Goal: Transaction & Acquisition: Purchase product/service

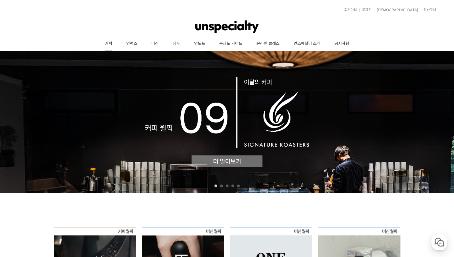
click at [108, 45] on link "커피" at bounding box center [108, 44] width 21 height 14
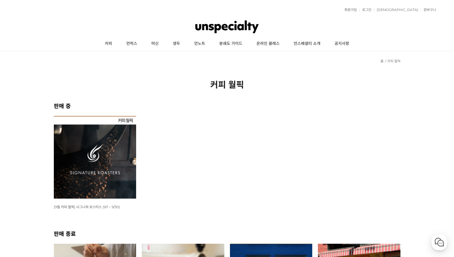
click at [95, 135] on img at bounding box center [95, 157] width 83 height 83
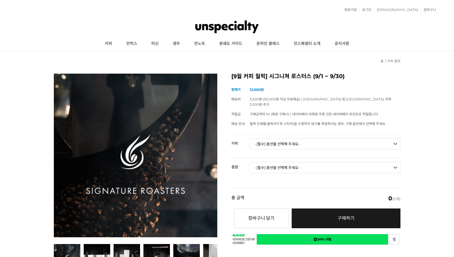
click at [283, 139] on select "- [필수] 옵션을 선택해 주세요 - ------------------- 언스페셜티 분쇄도 가이드 종이(주문 1건당 최대 1개 제공) 월픽 인…" at bounding box center [325, 143] width 151 height 11
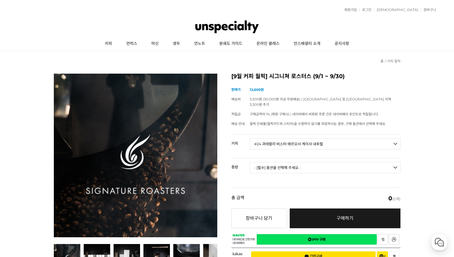
click at [250, 138] on select "- [필수] 옵션을 선택해 주세요 - ------------------- 언스페셜티 분쇄도 가이드 종이(주문 1건당 최대 1개 제공) 월픽 인…" at bounding box center [325, 143] width 151 height 11
click at [285, 162] on select "- [필수] 옵션을 선택해 주세요 - ------------------- 100g" at bounding box center [325, 167] width 151 height 11
select select "*"
click at [289, 140] on select "- [필수] 옵션을 선택해 주세요 - ------------------- 언스페셜티 분쇄도 가이드 종이(주문 1건당 최대 1개 제공) 월픽 인…" at bounding box center [325, 143] width 151 height 11
click at [284, 162] on select "- [필수] 옵션을 선택해 주세요 - ------------------- 100g" at bounding box center [325, 167] width 151 height 11
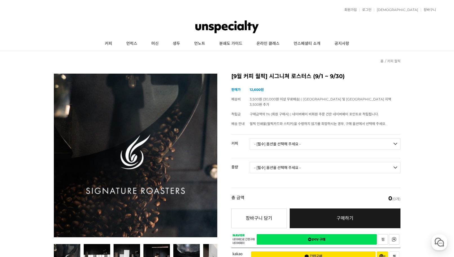
select select "100g"
click at [250, 162] on select "- [필수] 옵션을 선택해 주세요 - ------------------- 100g" at bounding box center [325, 167] width 151 height 11
select select "*"
click at [311, 143] on select "- [필수] 옵션을 선택해 주세요 - ------------------- 언스페셜티 분쇄도 가이드 종이(주문 1건당 최대 1개 제공) 월픽 인…" at bounding box center [325, 143] width 151 height 11
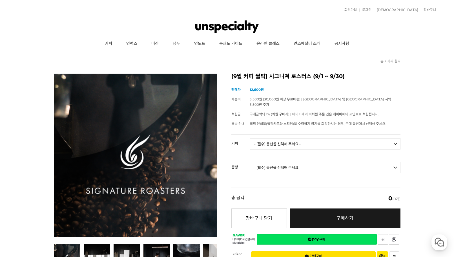
select select "#24 과테말라 비스타 에르모사 게이샤 내추럴"
click at [250, 138] on select "- [필수] 옵션을 선택해 주세요 - ------------------- 언스페셜티 분쇄도 가이드 종이(주문 1건당 최대 1개 제공) 월픽 인…" at bounding box center [325, 143] width 151 height 11
click at [293, 162] on select "- [필수] 옵션을 선택해 주세요 - ------------------- 100g" at bounding box center [325, 167] width 151 height 11
select select "100g"
click at [250, 162] on select "- [필수] 옵션을 선택해 주세요 - ------------------- 100g" at bounding box center [325, 167] width 151 height 11
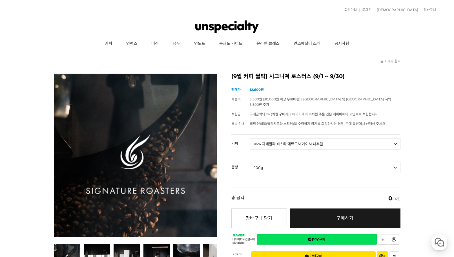
select select "*"
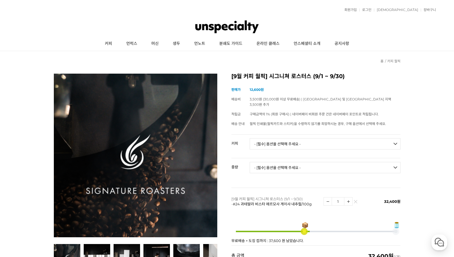
click at [290, 181] on div "상품 옵션 커피 - [필수] 옵션을 선택해 주세요 - ------------------- 언스페셜티 분쇄도 가이드 종이(주문 1건당 최대 1개…" at bounding box center [315, 189] width 169 height 111
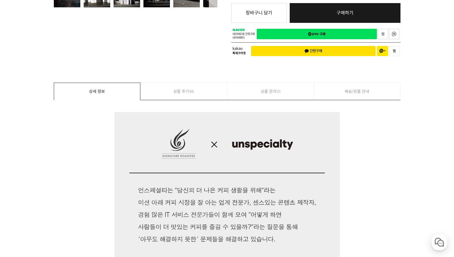
click at [195, 86] on link "상품 후기 96" at bounding box center [184, 91] width 87 height 17
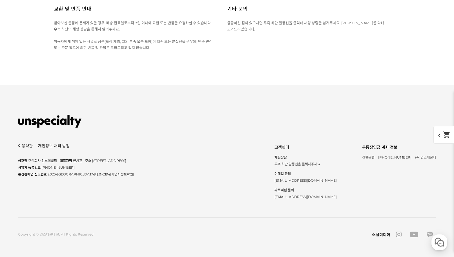
scroll to position [3137, 0]
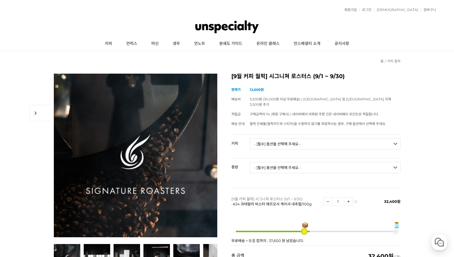
scroll to position [37, 0]
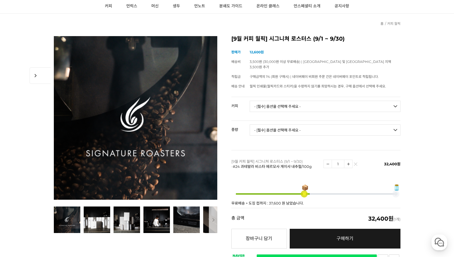
click at [289, 103] on select "- [필수] 옵션을 선택해 주세요 - ------------------- 언스페셜티 분쇄도 가이드 종이(주문 1건당 최대 1개 제공) 월픽 인…" at bounding box center [325, 106] width 151 height 11
click at [303, 103] on select "- [필수] 옵션을 선택해 주세요 - ------------------- 언스페셜티 분쇄도 가이드 종이(주문 1건당 최대 1개 제공) 월픽 인…" at bounding box center [325, 106] width 151 height 11
click at [325, 101] on select "- [필수] 옵션을 선택해 주세요 - ------------------- 언스페셜티 분쇄도 가이드 종이(주문 1건당 최대 1개 제공) 월픽 인…" at bounding box center [325, 106] width 151 height 11
click at [324, 101] on select "- [필수] 옵션을 선택해 주세요 - ------------------- 언스페셜티 분쇄도 가이드 종이(주문 1건당 최대 1개 제공) 월픽 인…" at bounding box center [325, 106] width 151 height 11
select select "[9.6 오픈] #36 온두라스 피에드라스 아마리야스 게이샤 내추럴 (2025 CoE #2)"
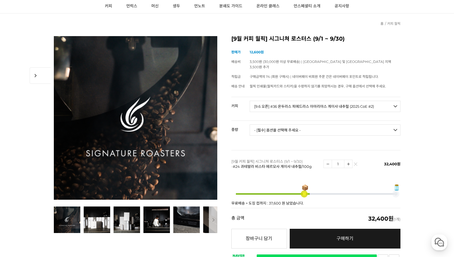
click at [250, 101] on select "- [필수] 옵션을 선택해 주세요 - ------------------- 언스페셜티 분쇄도 가이드 종이(주문 1건당 최대 1개 제공) 월픽 인…" at bounding box center [325, 106] width 151 height 11
click at [299, 124] on select "- [필수] 옵션을 선택해 주세요 - ------------------- 100g" at bounding box center [325, 129] width 151 height 11
select select "100g"
click at [250, 124] on select "- [필수] 옵션을 선택해 주세요 - ------------------- 100g" at bounding box center [325, 129] width 151 height 11
select select "*"
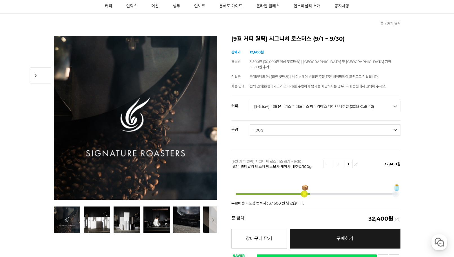
select select "*"
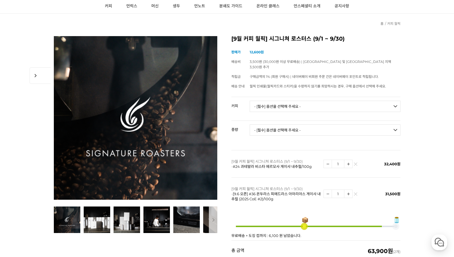
drag, startPoint x: 354, startPoint y: 159, endPoint x: 284, endPoint y: 172, distance: 71.5
click at [284, 177] on td "[9월 커피 월픽] 시그니쳐 로스터스 (9/1 ~ 9/30) - [9.6 오픈] #36 온두라스 피에드라스 아마리야스 게이샤 내추럴 (2025…" at bounding box center [277, 193] width 92 height 32
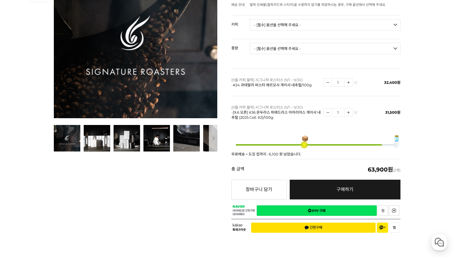
scroll to position [75, 0]
